Goal: Ask a question

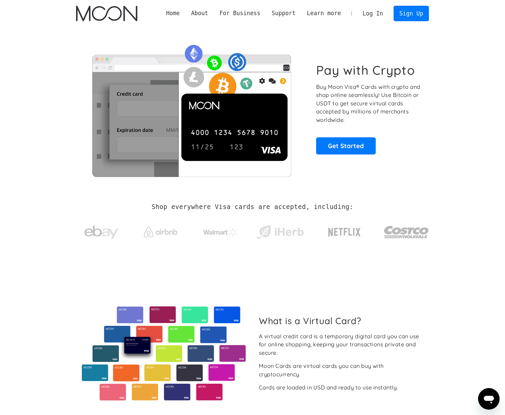
click at [376, 12] on link "Log In" at bounding box center [373, 13] width 32 height 15
click at [377, 12] on link "Log In" at bounding box center [373, 13] width 32 height 15
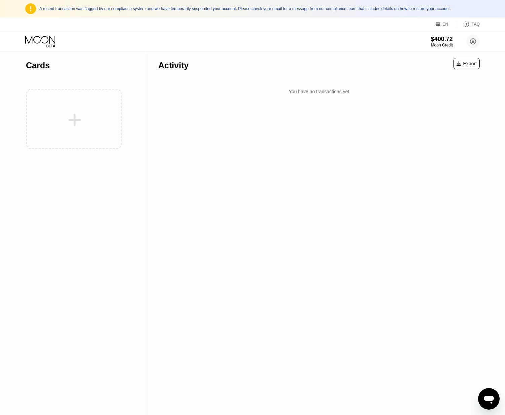
click at [495, 399] on div "Open messaging window" at bounding box center [489, 399] width 20 height 20
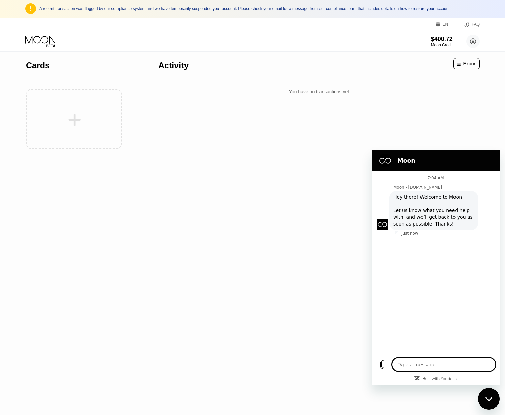
type textarea "x"
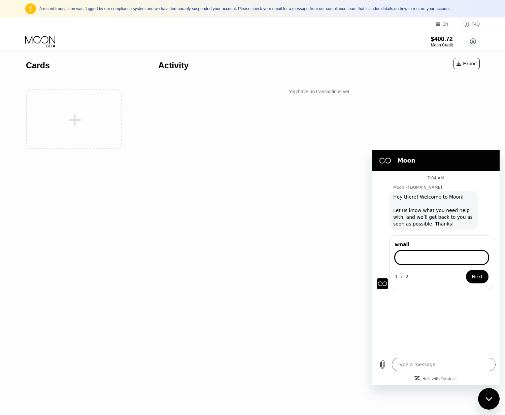
click at [431, 253] on input "Email" at bounding box center [442, 257] width 94 height 14
type input "ب"
type input "[EMAIL_ADDRESS][DOMAIN_NAME]"
click at [466, 270] on button "Next" at bounding box center [477, 276] width 23 height 13
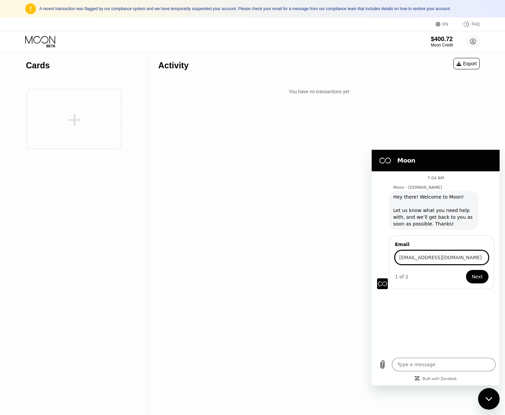
type textarea "x"
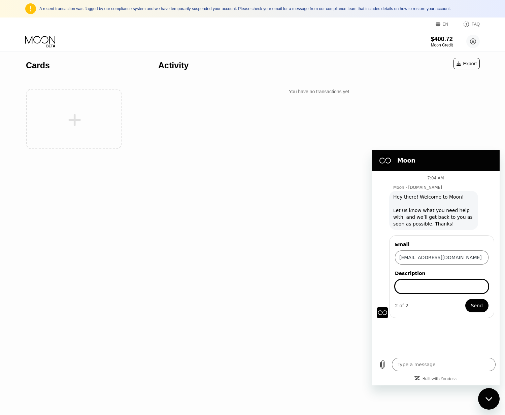
type input "H"
type input "Why I flagged? how to refund?"
click at [465, 299] on button "Send" at bounding box center [476, 305] width 23 height 13
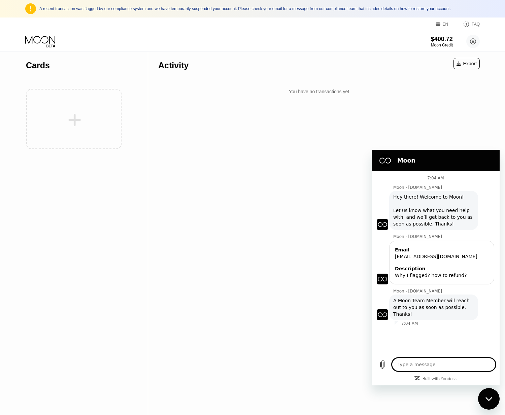
type textarea "x"
